Goal: Use online tool/utility: Use online tool/utility

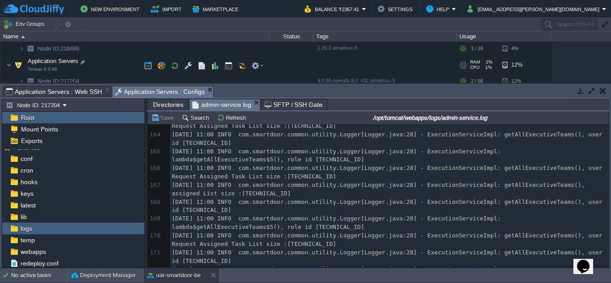
scroll to position [238, 0]
click at [226, 65] on button "button" at bounding box center [229, 65] width 8 height 8
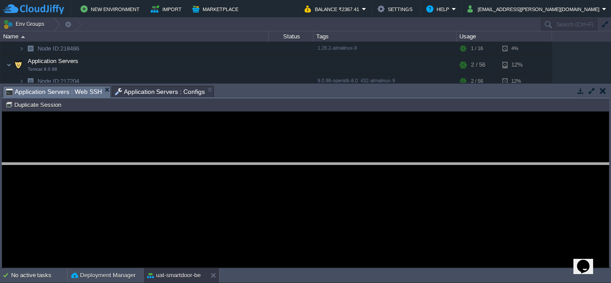
drag, startPoint x: 286, startPoint y: 96, endPoint x: 274, endPoint y: 172, distance: 77.4
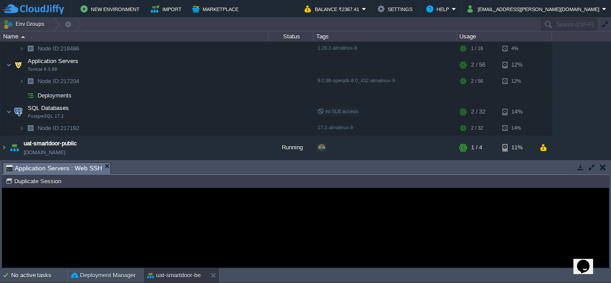
click at [602, 170] on button "button" at bounding box center [603, 167] width 6 height 8
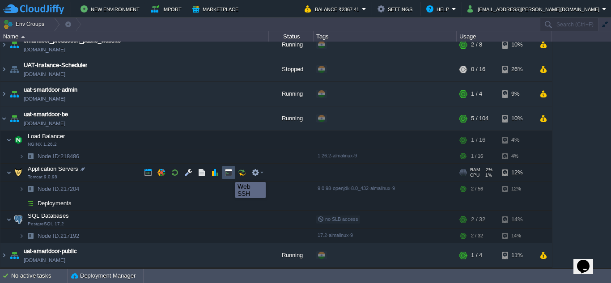
click at [229, 174] on button "button" at bounding box center [229, 173] width 8 height 8
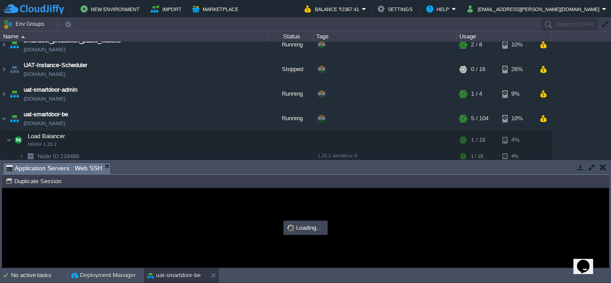
scroll to position [0, 0]
type input "#000000"
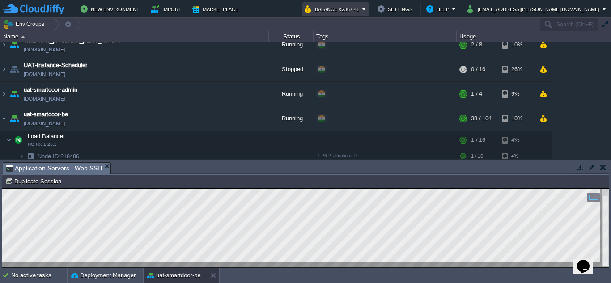
click at [367, 8] on em "Balance ₹2367.41" at bounding box center [336, 9] width 62 height 11
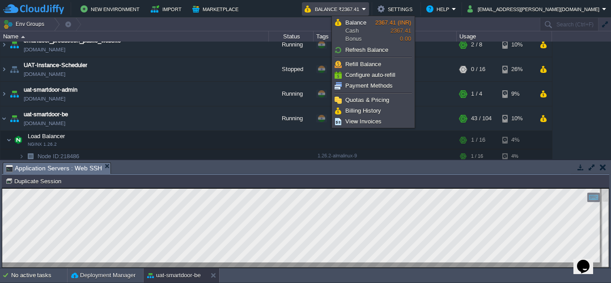
click at [308, 183] on td "Node ID: 217204 Duplicate Session" at bounding box center [306, 181] width 606 height 11
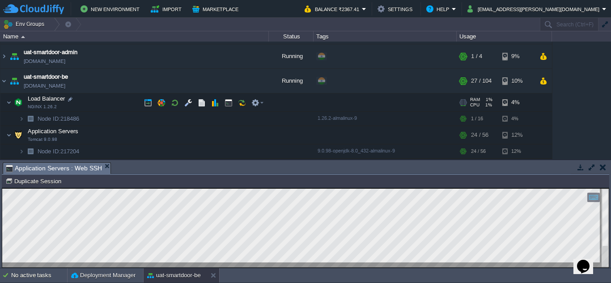
scroll to position [167, 0]
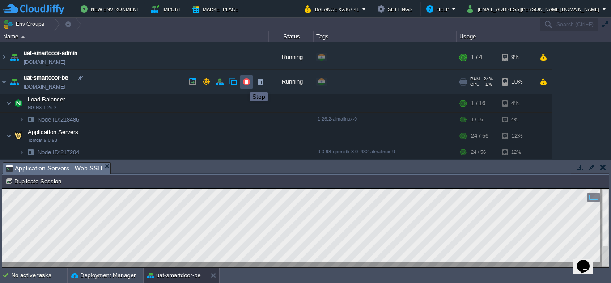
click at [243, 84] on button "button" at bounding box center [247, 82] width 8 height 8
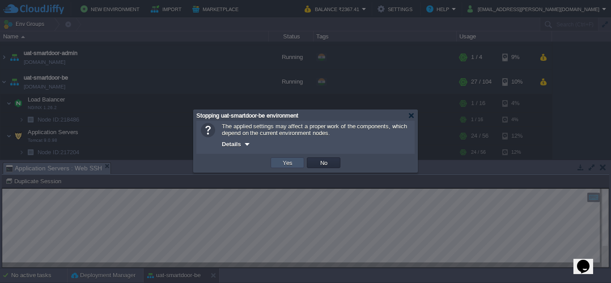
click at [288, 162] on button "Yes" at bounding box center [287, 163] width 15 height 8
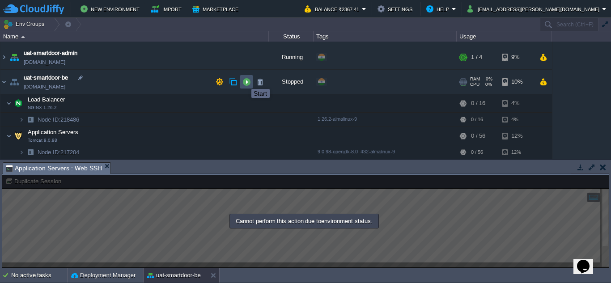
click at [245, 81] on button "button" at bounding box center [247, 82] width 8 height 8
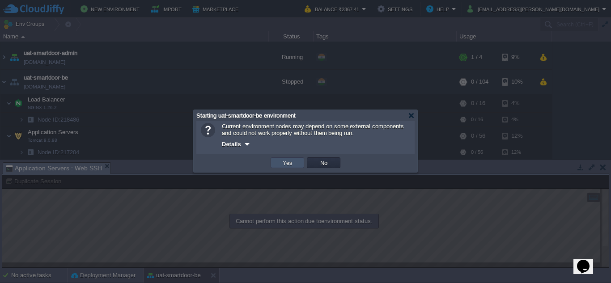
click at [283, 162] on button "Yes" at bounding box center [287, 163] width 15 height 8
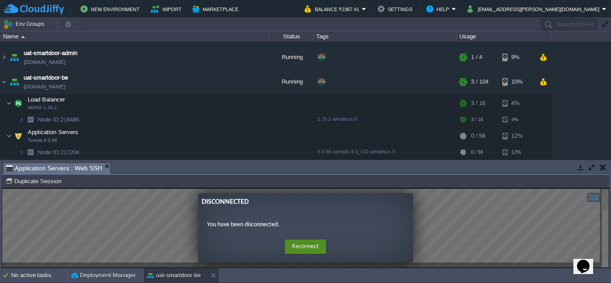
click at [293, 243] on button "Reconnect" at bounding box center [305, 247] width 41 height 14
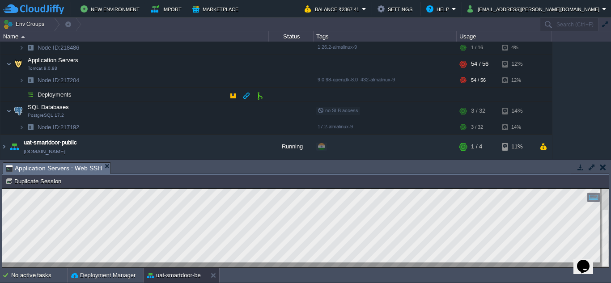
scroll to position [190, 0]
